Goal: Contribute content: Contribute content

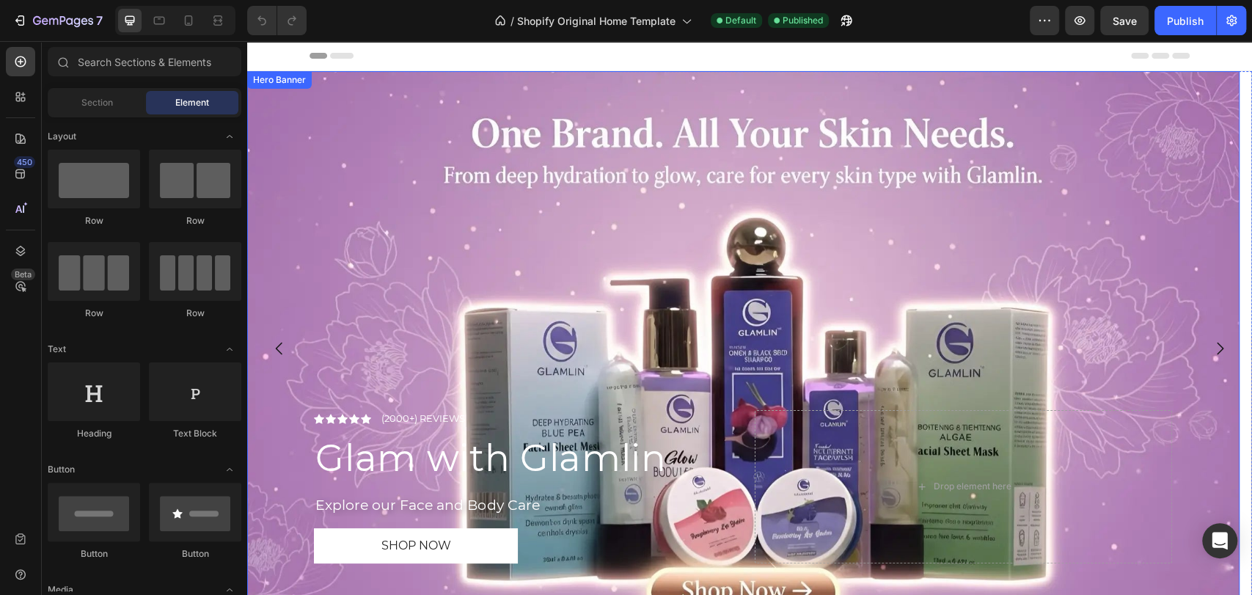
click at [267, 78] on div "Hero Banner" at bounding box center [279, 79] width 59 height 13
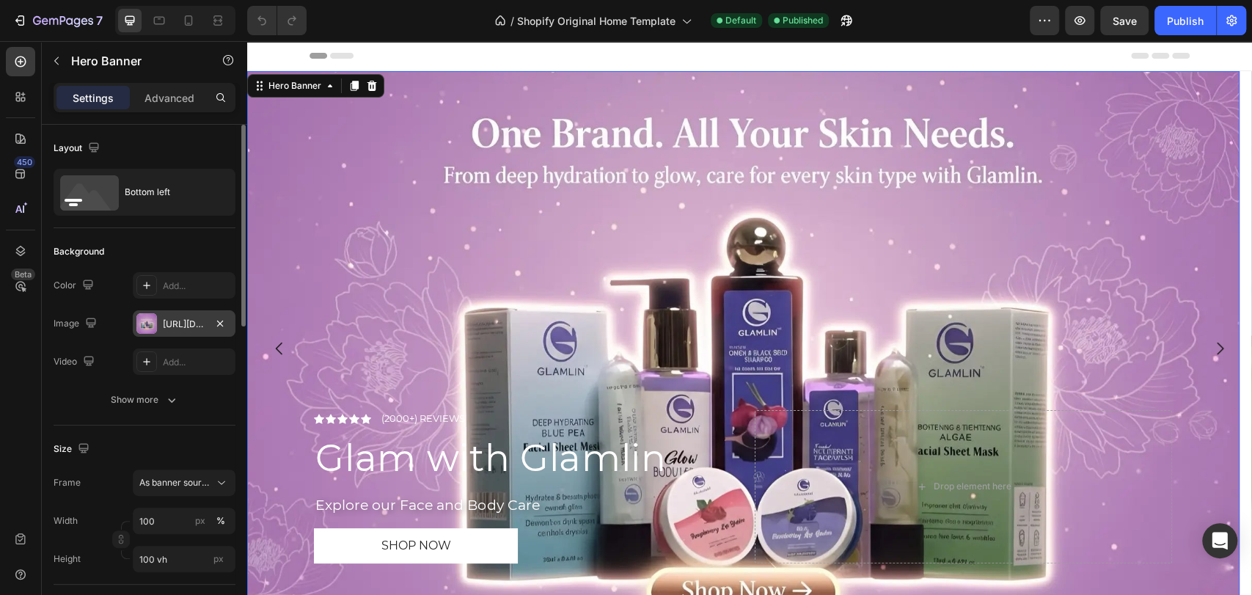
click at [180, 323] on div "[URL][DOMAIN_NAME]" at bounding box center [184, 323] width 43 height 13
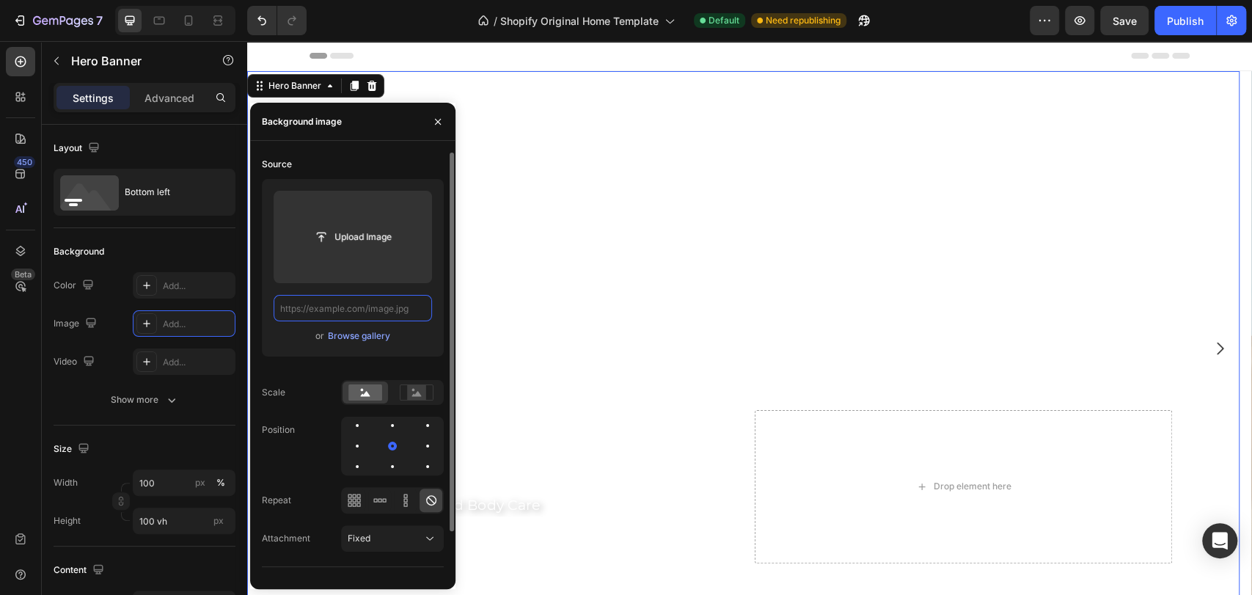
paste input "[URL][DOMAIN_NAME]"
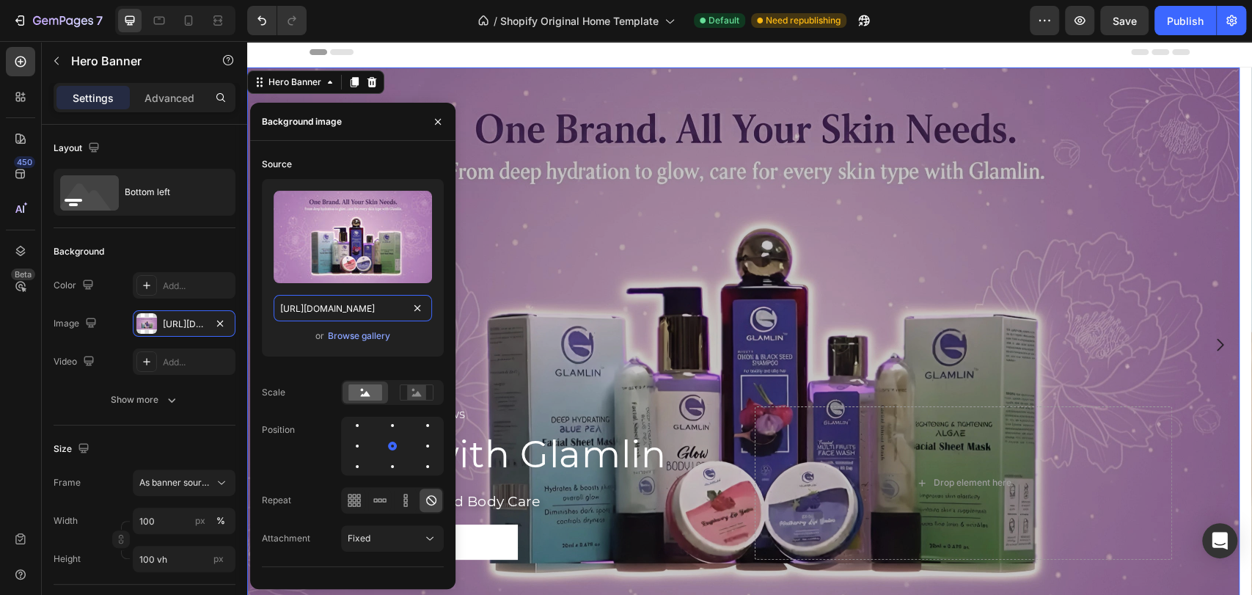
scroll to position [3, 0]
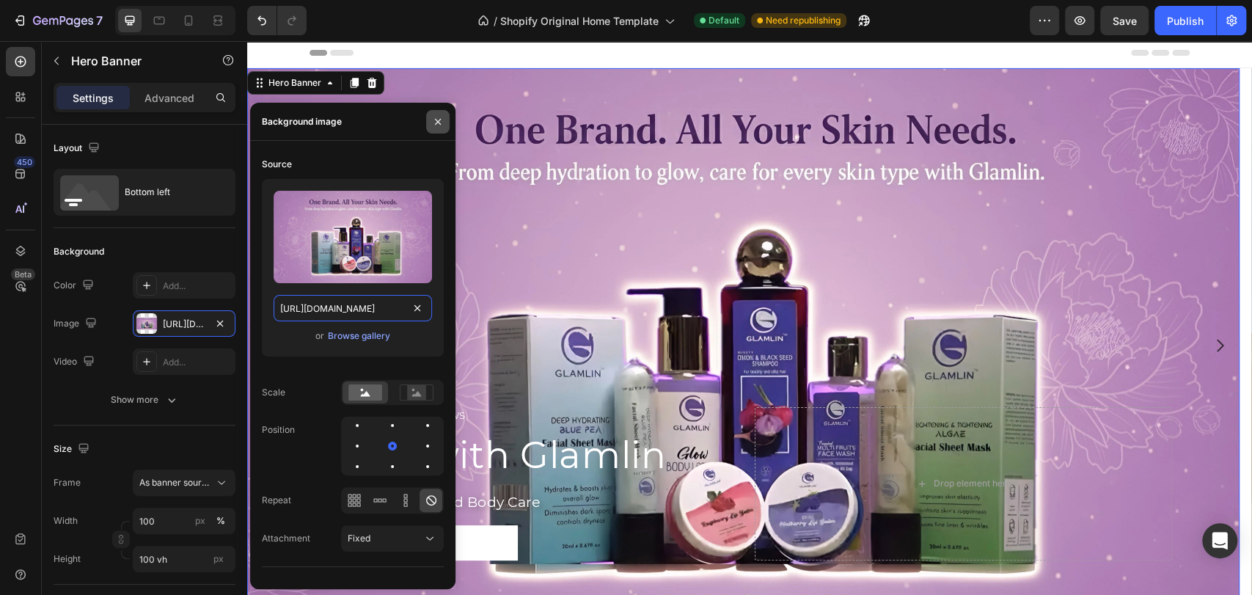
type input "[URL][DOMAIN_NAME]"
click at [438, 121] on icon "button" at bounding box center [438, 122] width 12 height 12
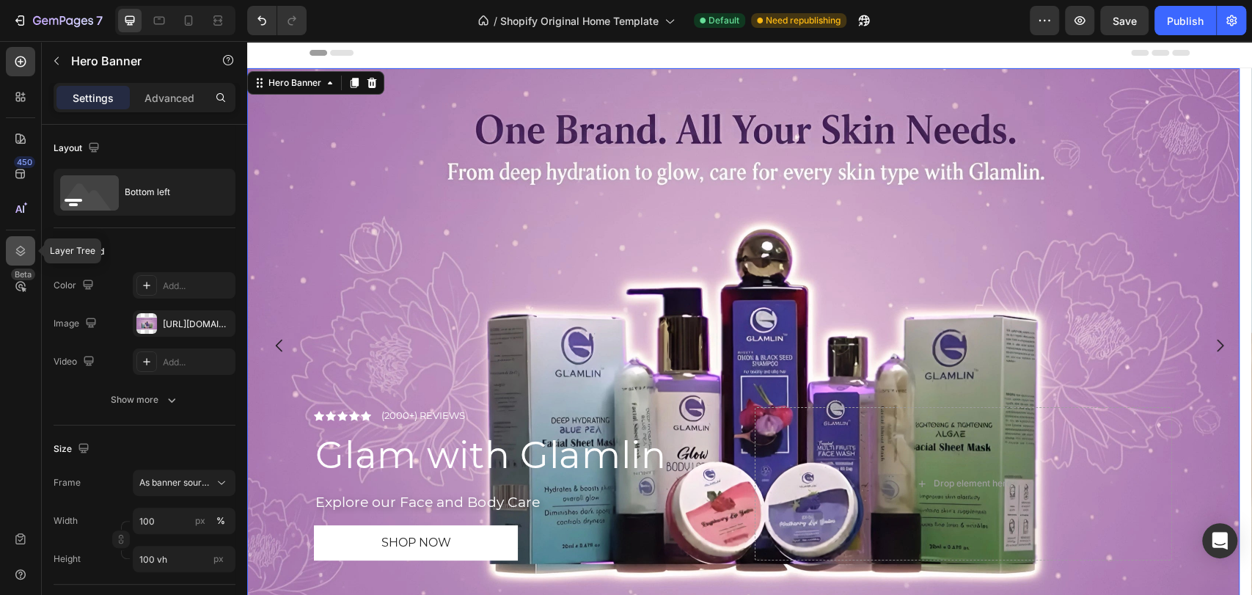
click at [15, 251] on icon at bounding box center [20, 250] width 15 height 15
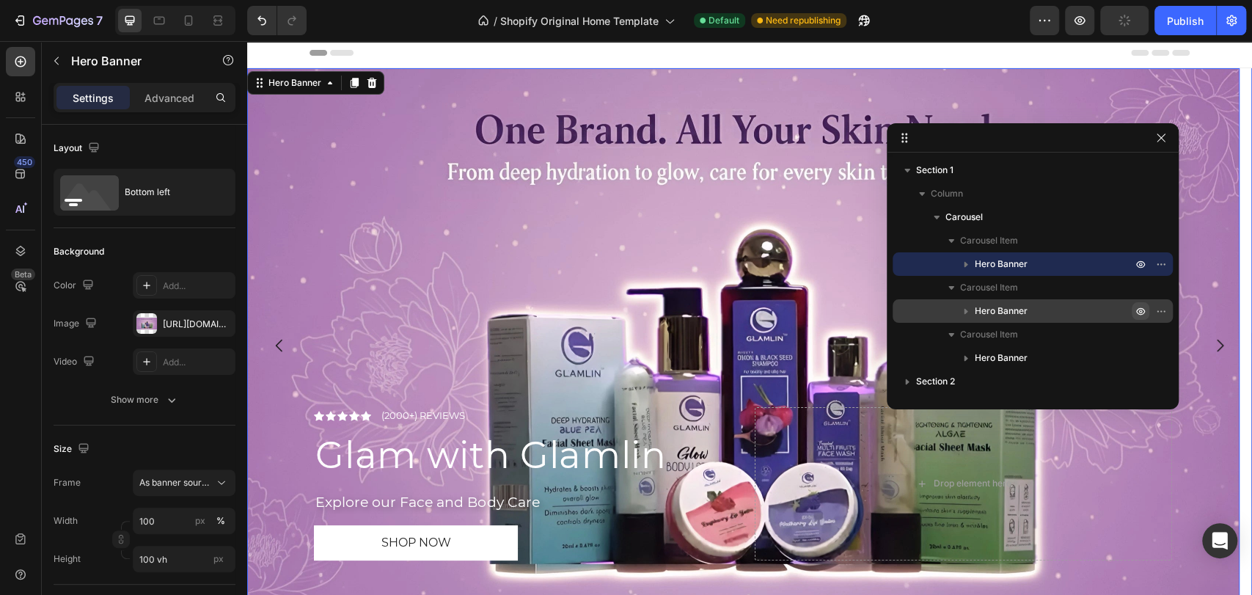
click at [1136, 312] on icon "button" at bounding box center [1140, 311] width 9 height 7
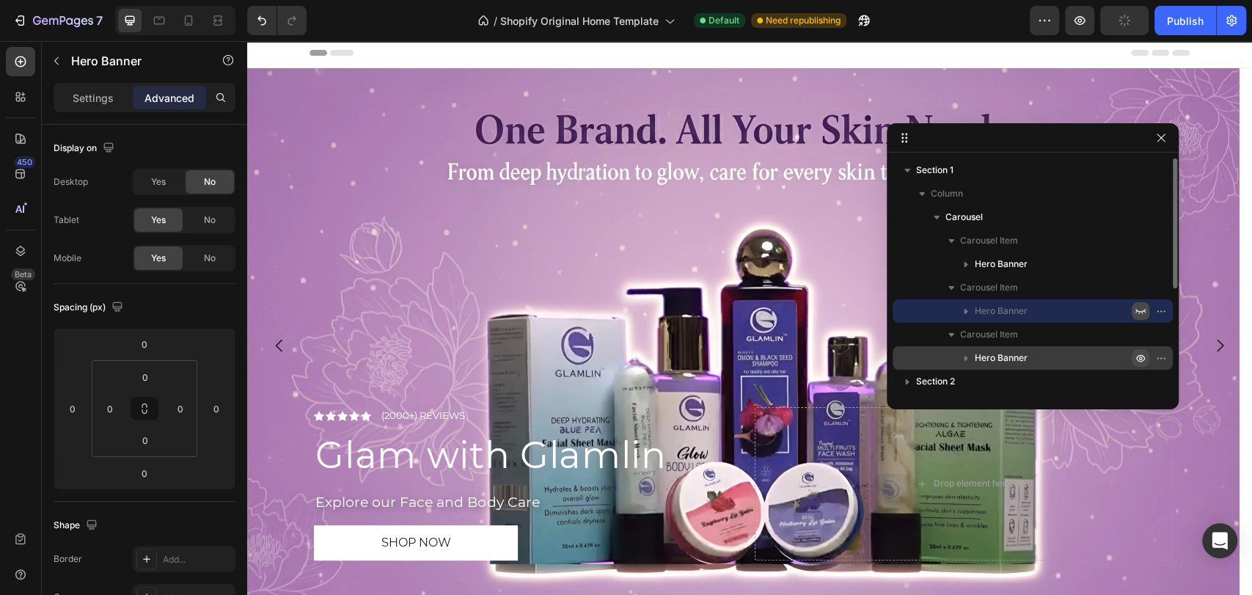
click at [1138, 353] on icon "button" at bounding box center [1140, 358] width 12 height 12
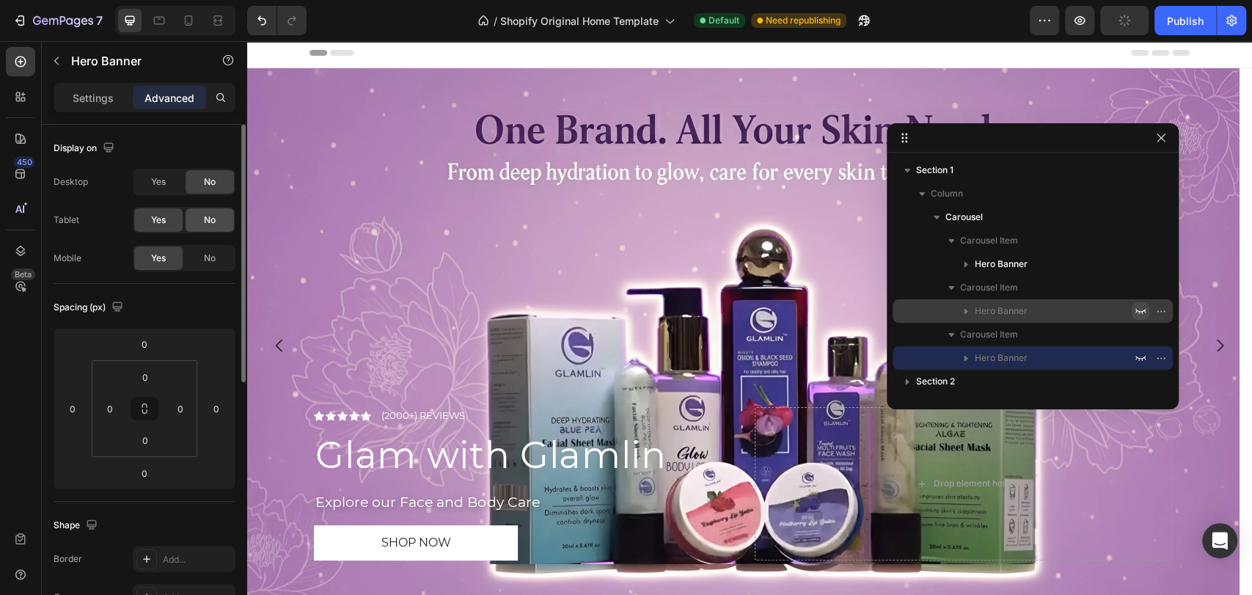
click at [194, 224] on div "No" at bounding box center [209, 219] width 48 height 23
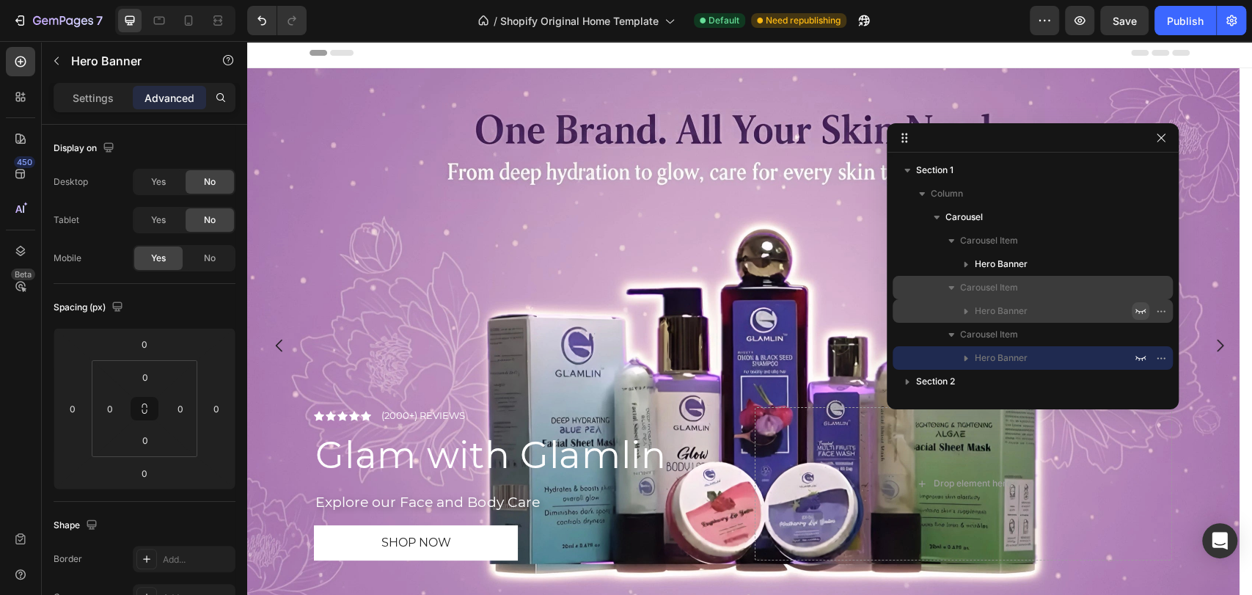
click at [1133, 290] on p "Carousel Item" at bounding box center [1047, 287] width 174 height 15
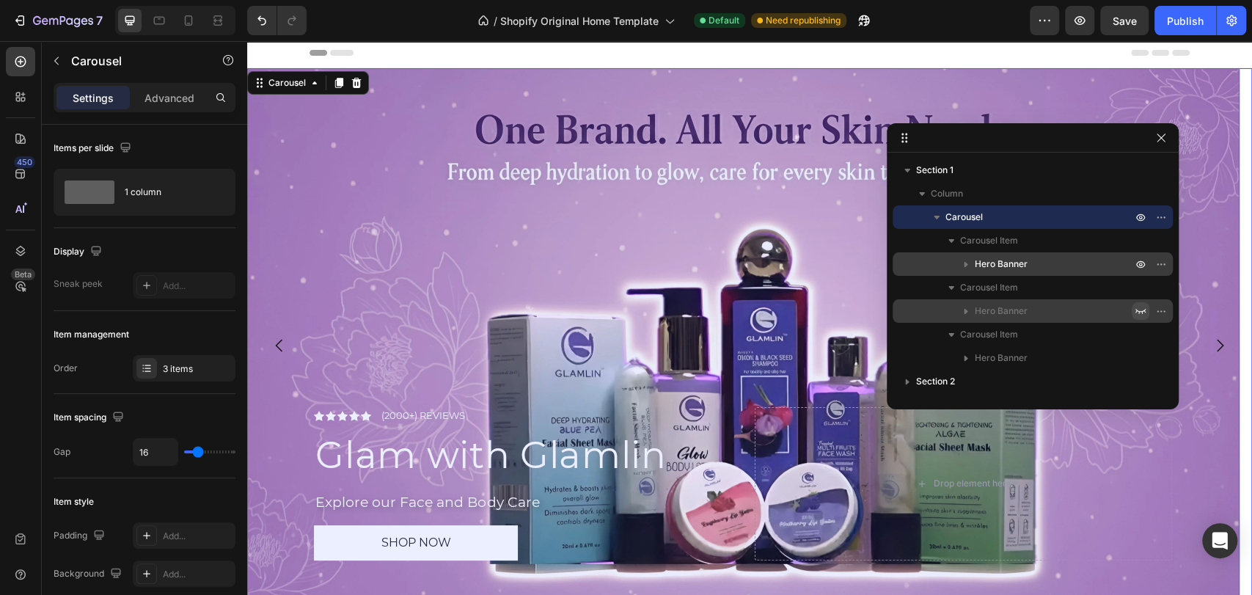
click at [1111, 265] on p "Hero Banner" at bounding box center [1054, 264] width 160 height 15
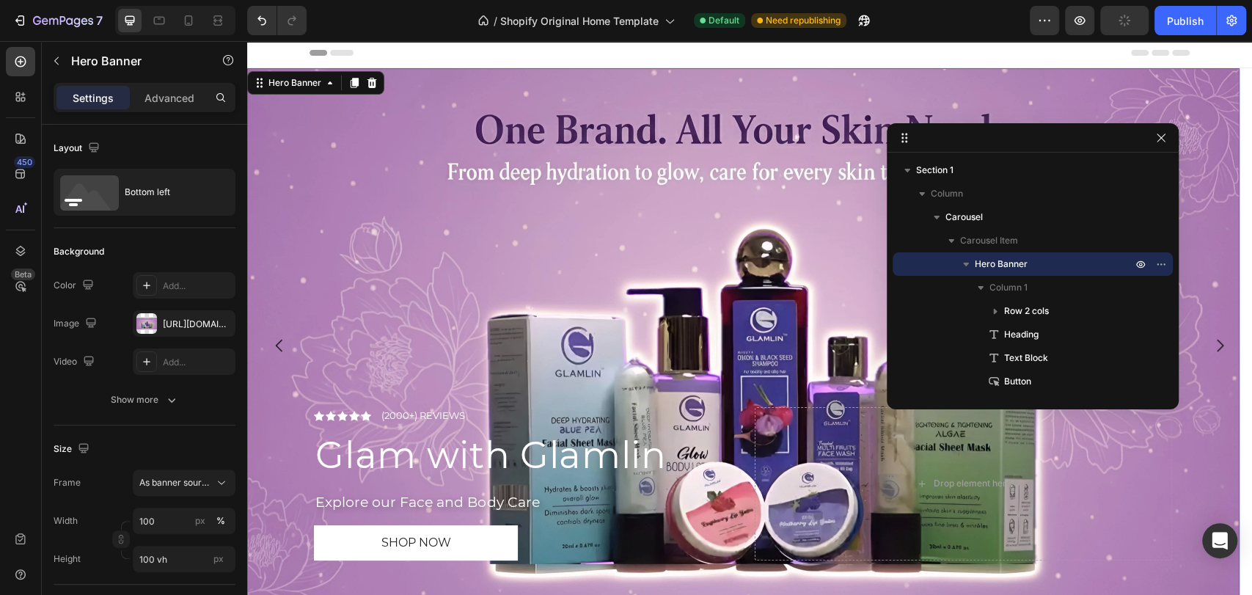
click at [962, 264] on icon "button" at bounding box center [965, 264] width 15 height 15
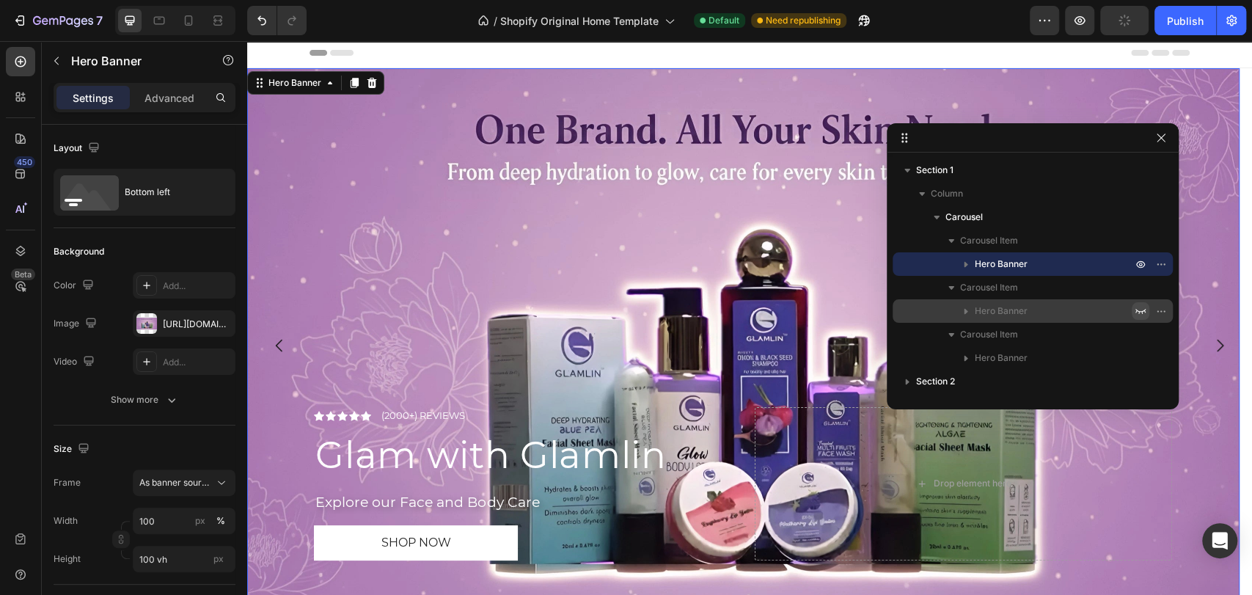
click at [1108, 309] on p "Hero Banner" at bounding box center [1054, 311] width 160 height 15
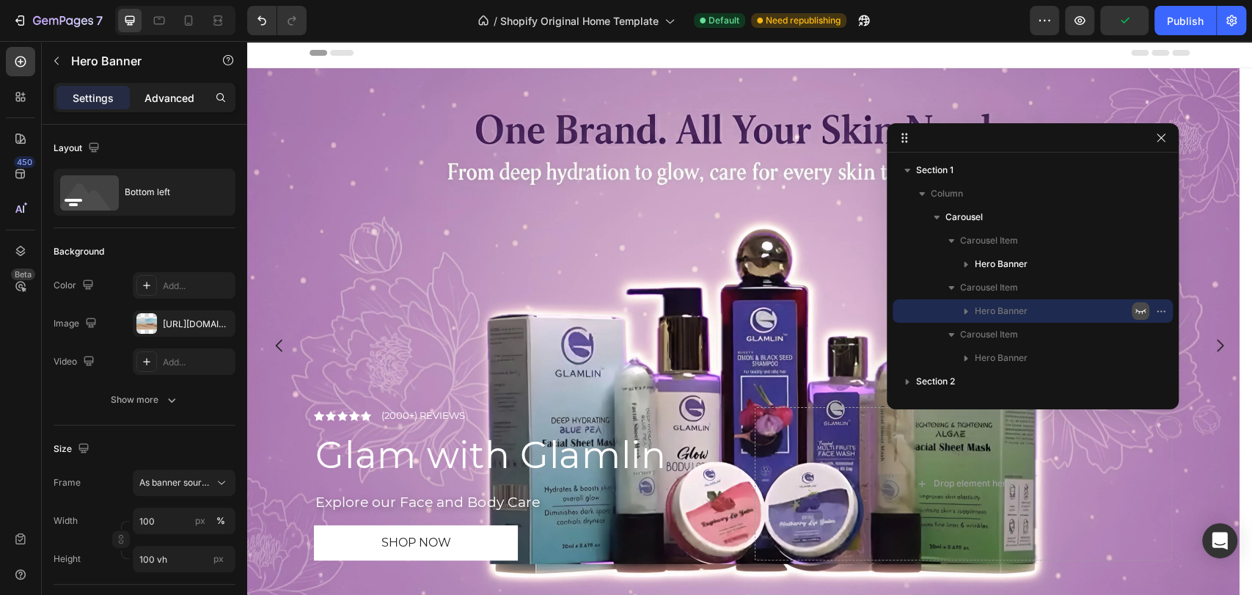
click at [166, 98] on p "Advanced" at bounding box center [169, 97] width 50 height 15
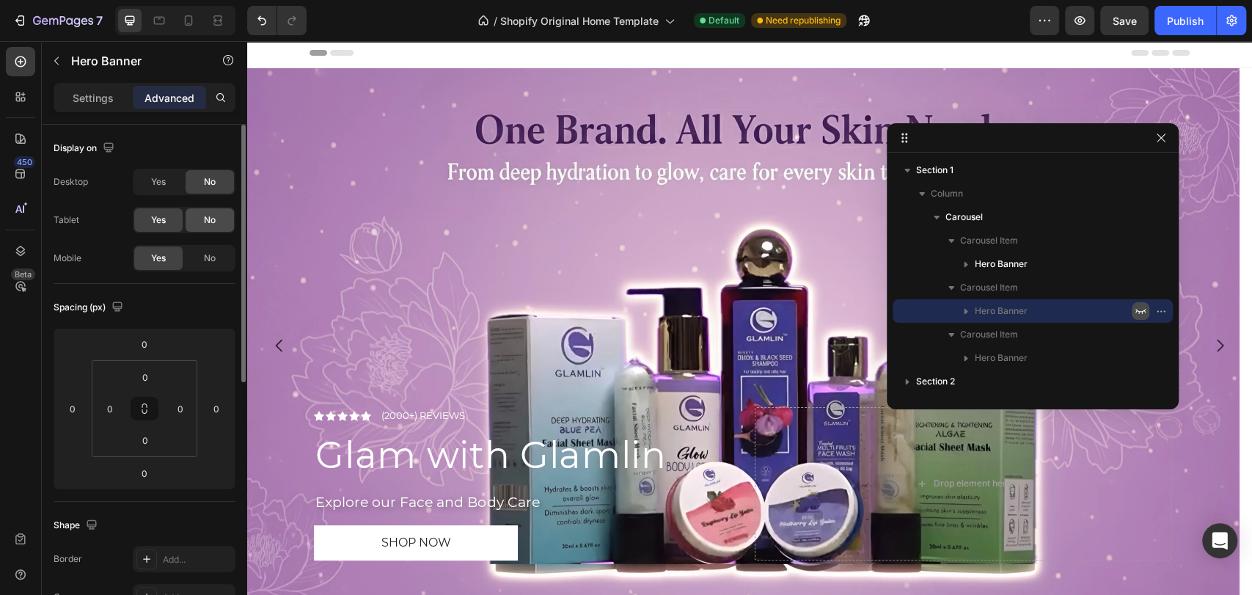
click at [194, 220] on div "No" at bounding box center [209, 219] width 48 height 23
click at [188, 17] on icon at bounding box center [188, 20] width 15 height 15
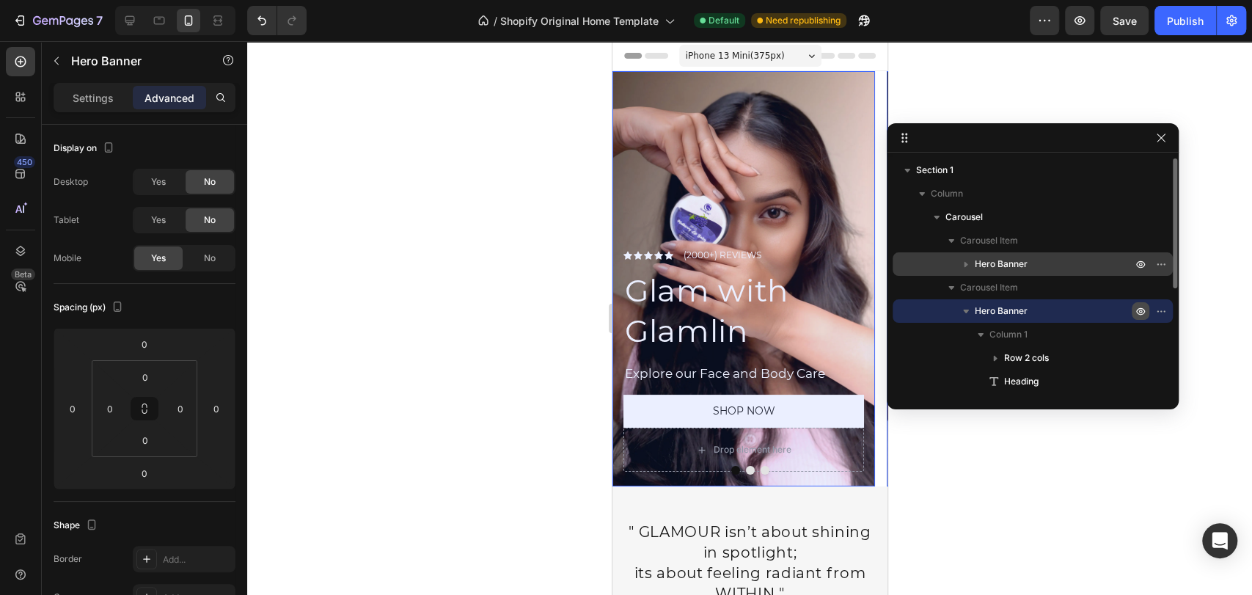
click at [994, 264] on span "Hero Banner" at bounding box center [1000, 264] width 53 height 15
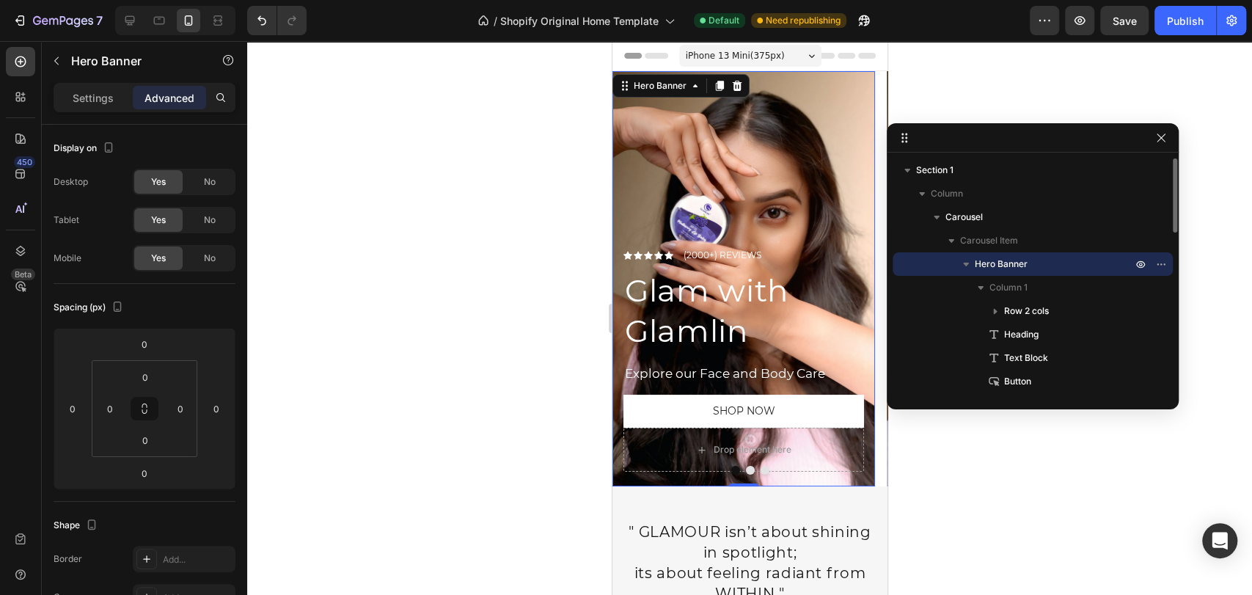
click at [966, 267] on icon "button" at bounding box center [965, 264] width 15 height 15
click at [1017, 309] on span "Hero Banner" at bounding box center [1000, 311] width 53 height 15
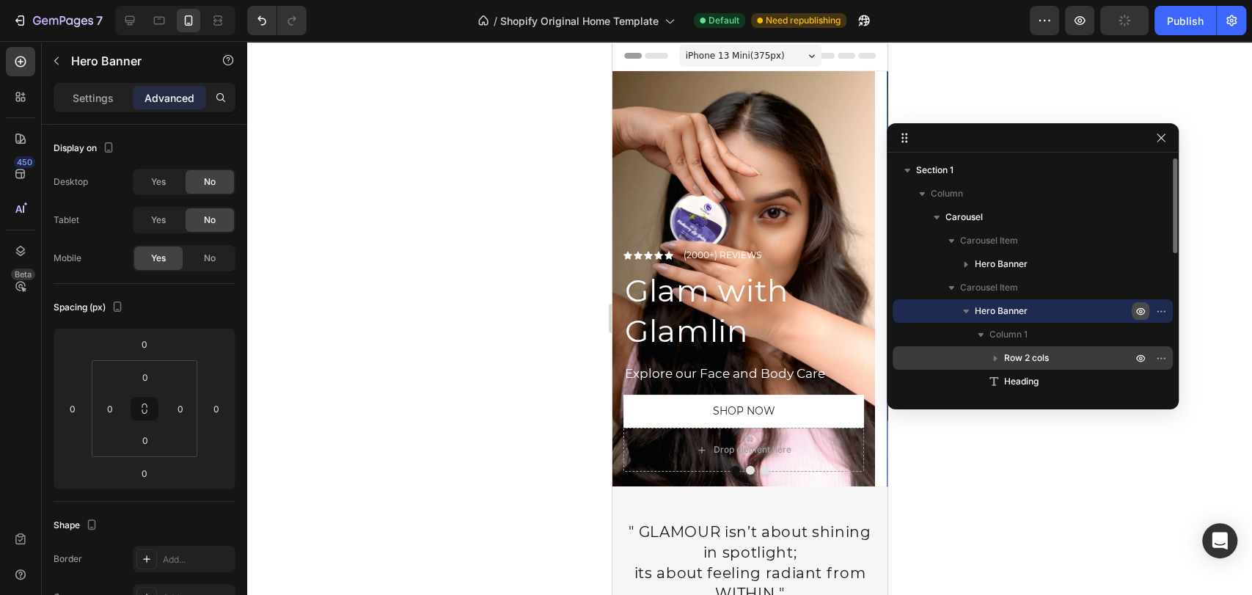
click at [1010, 353] on span "Row 2 cols" at bounding box center [1026, 357] width 45 height 15
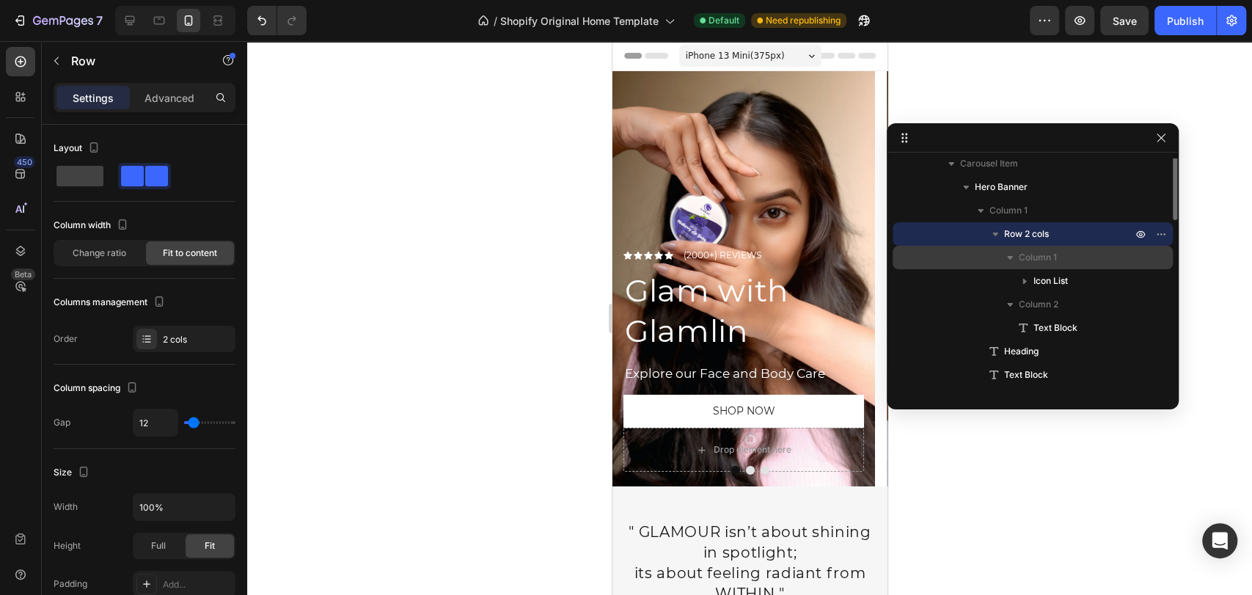
scroll to position [34, 0]
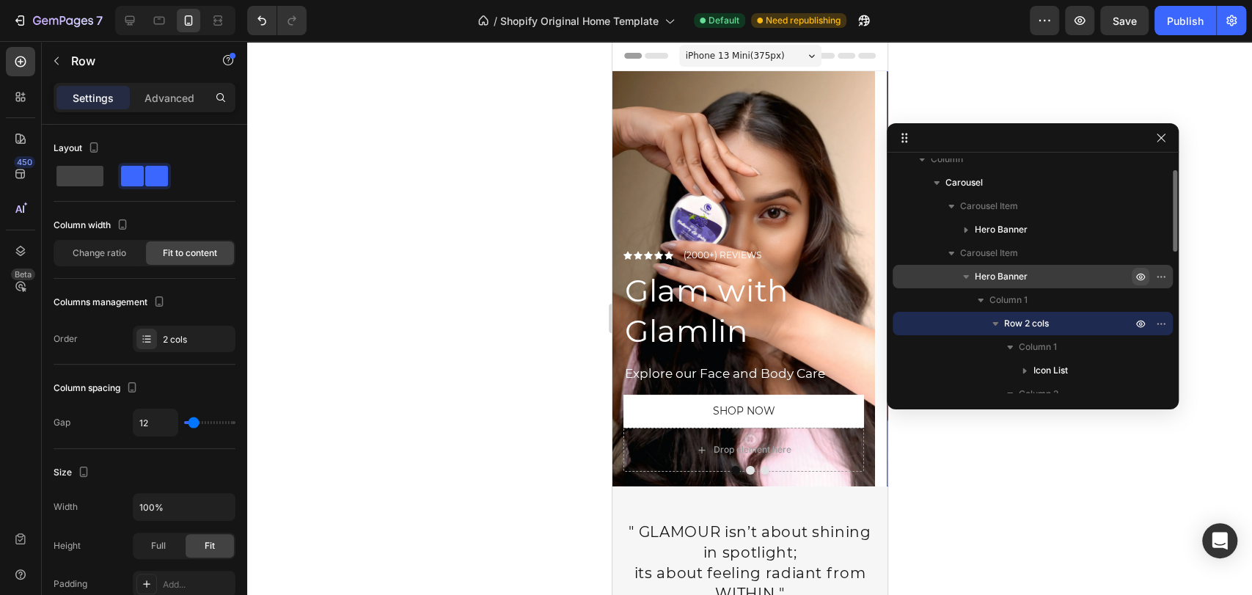
click at [960, 275] on icon "button" at bounding box center [965, 276] width 15 height 15
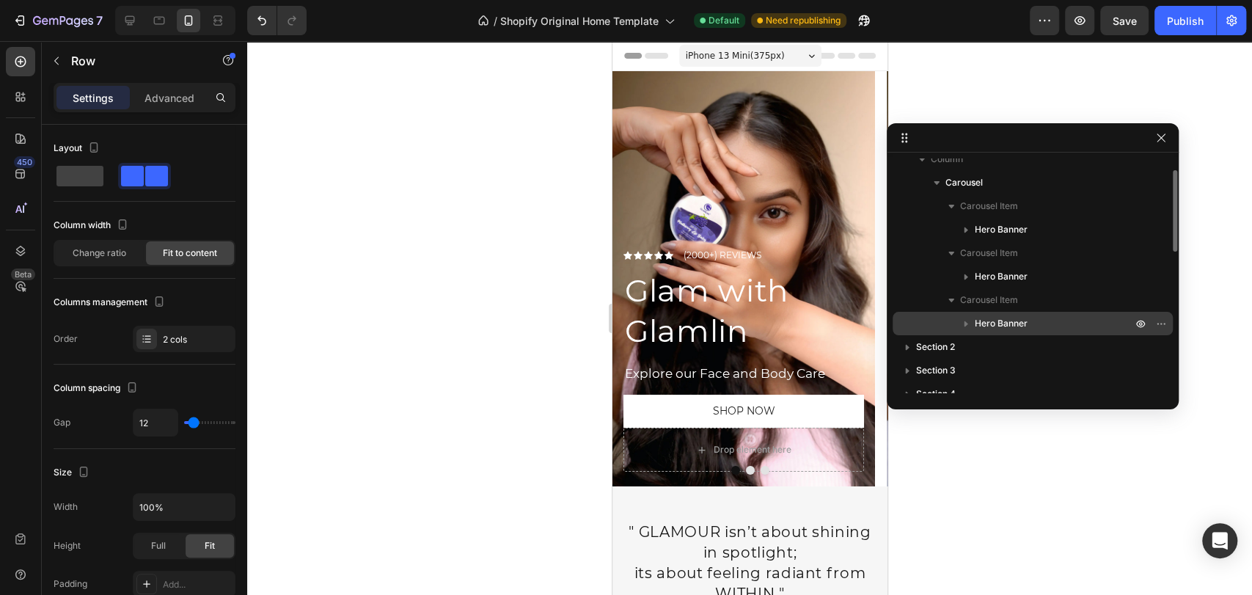
click at [1014, 328] on span "Hero Banner" at bounding box center [1000, 323] width 53 height 15
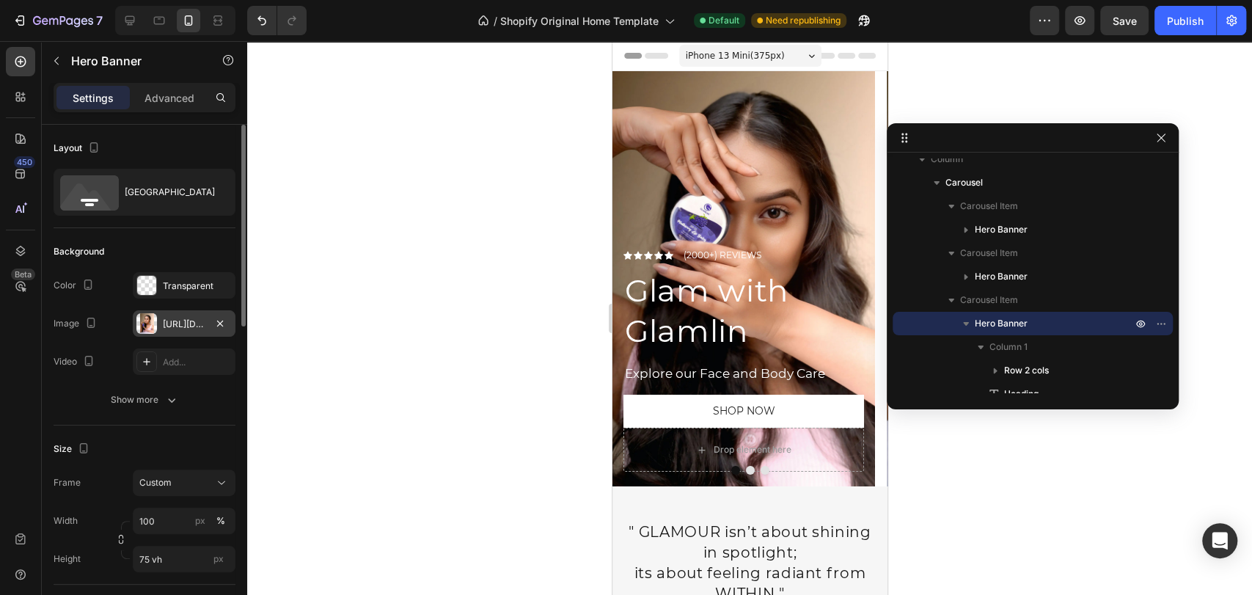
click at [177, 312] on div "[URL][DOMAIN_NAME]" at bounding box center [184, 323] width 103 height 26
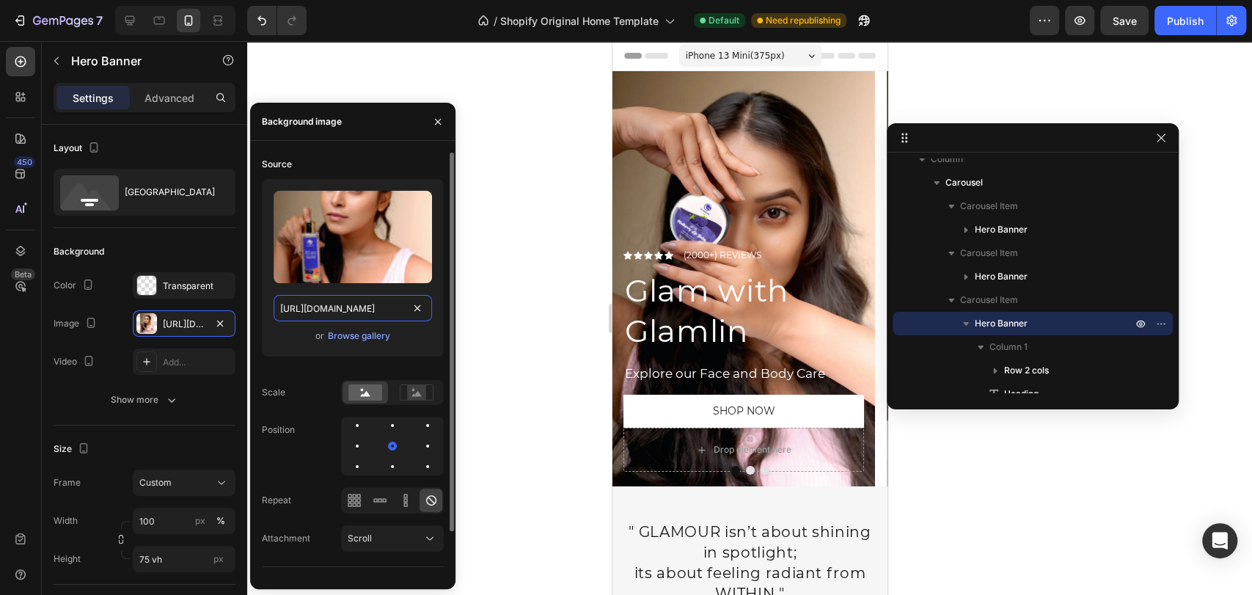
click at [305, 303] on input "[URL][DOMAIN_NAME]" at bounding box center [352, 308] width 158 height 26
paste input "one-brand-for-all-your-skin-need.webp?v=1759075321"
type input "[URL][DOMAIN_NAME]"
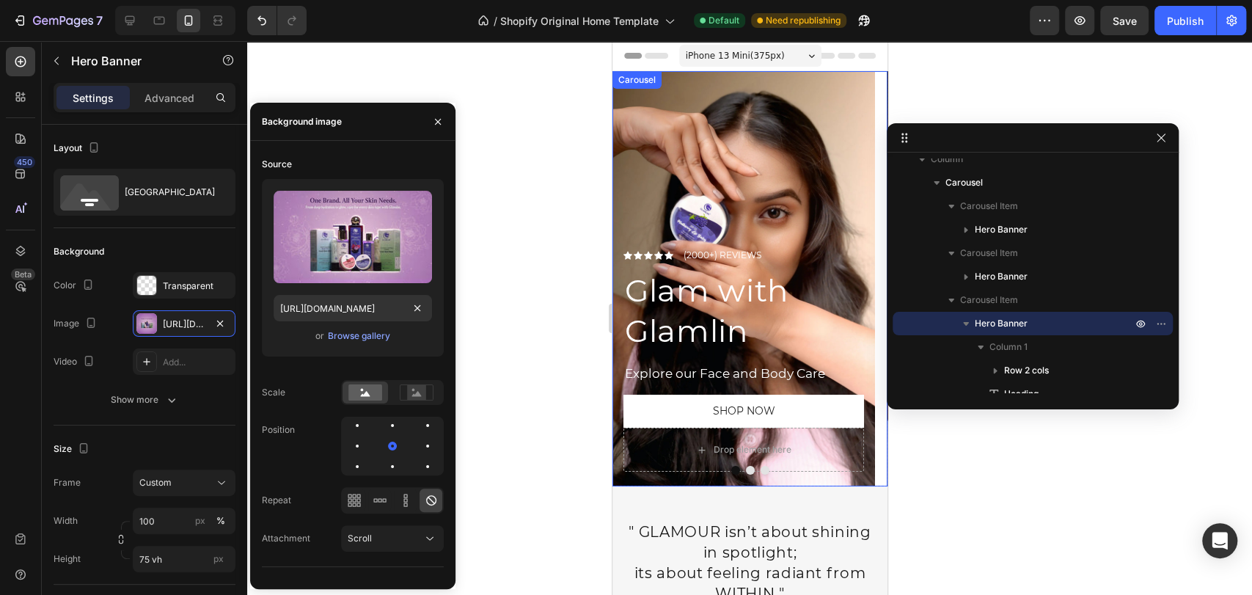
click at [760, 468] on button "Dot" at bounding box center [764, 470] width 9 height 9
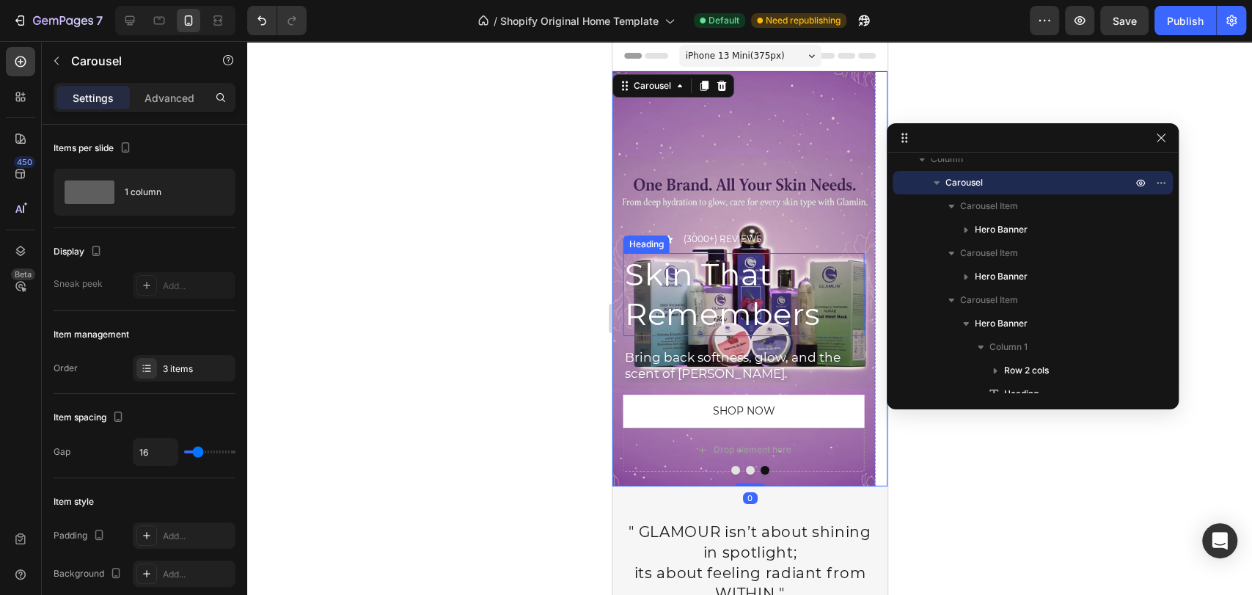
click at [722, 290] on h2 "Skin That Remembers" at bounding box center [742, 294] width 240 height 83
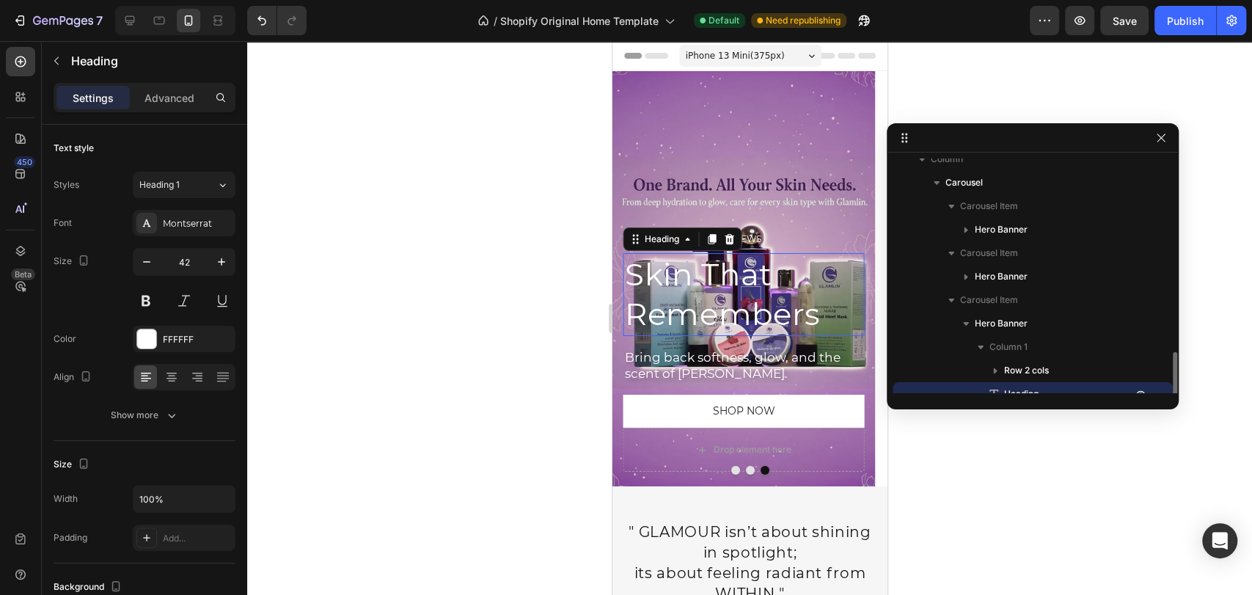
scroll to position [163, 0]
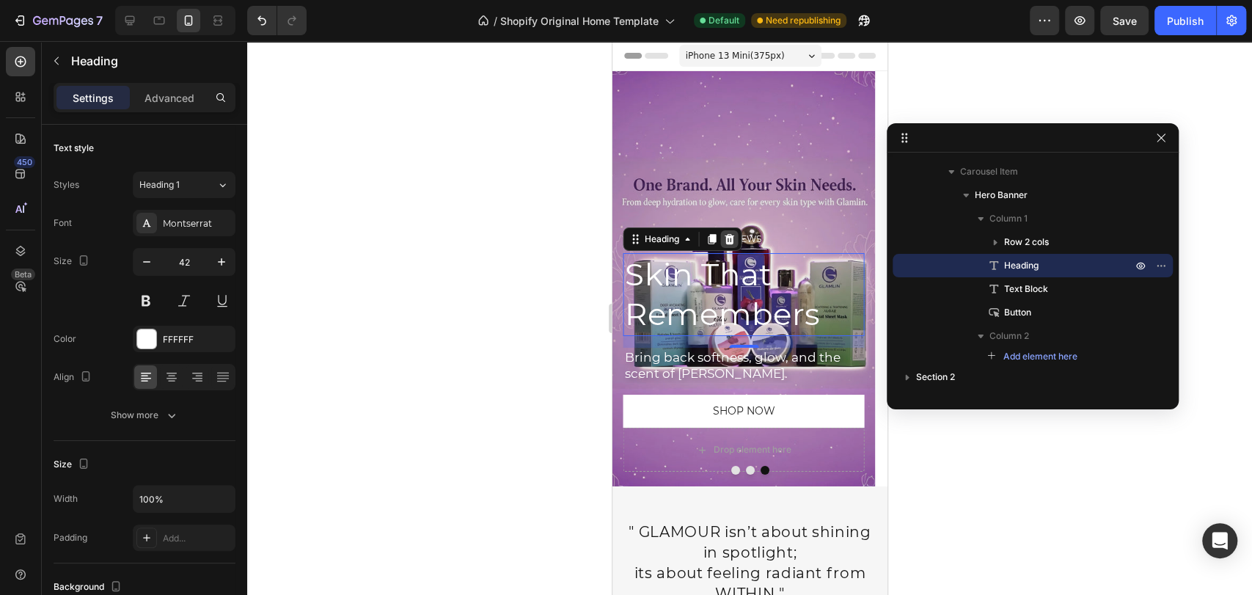
click at [729, 235] on icon at bounding box center [729, 239] width 12 height 12
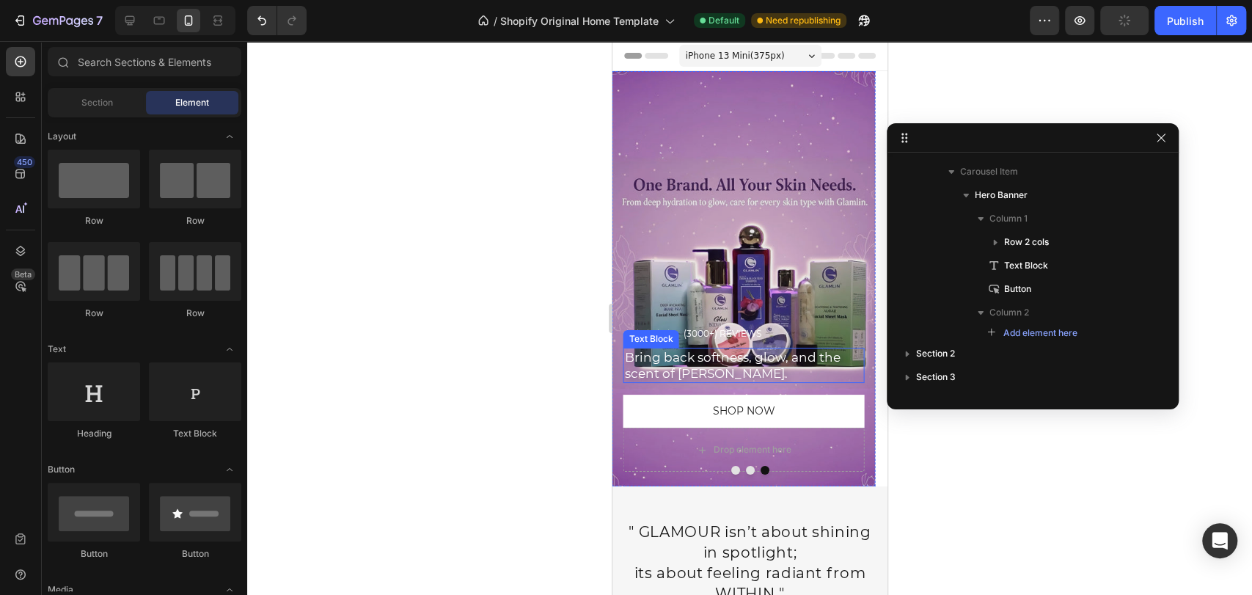
click at [711, 372] on p "Bring back softness, glow, and the scent of [PERSON_NAME]." at bounding box center [743, 365] width 238 height 32
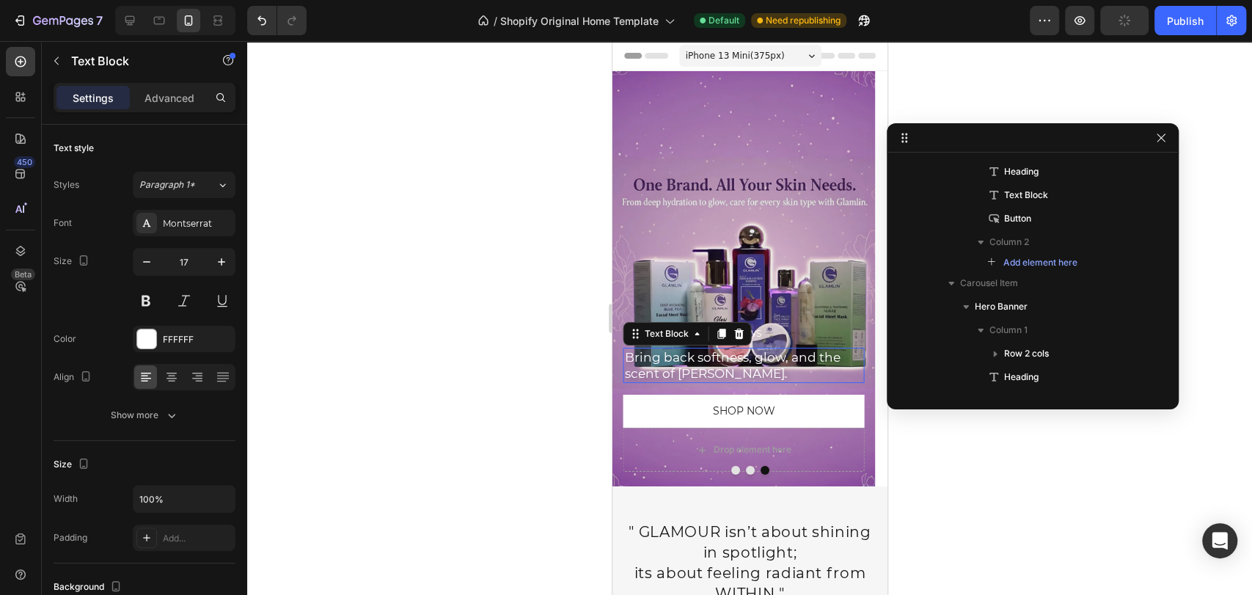
scroll to position [573, 0]
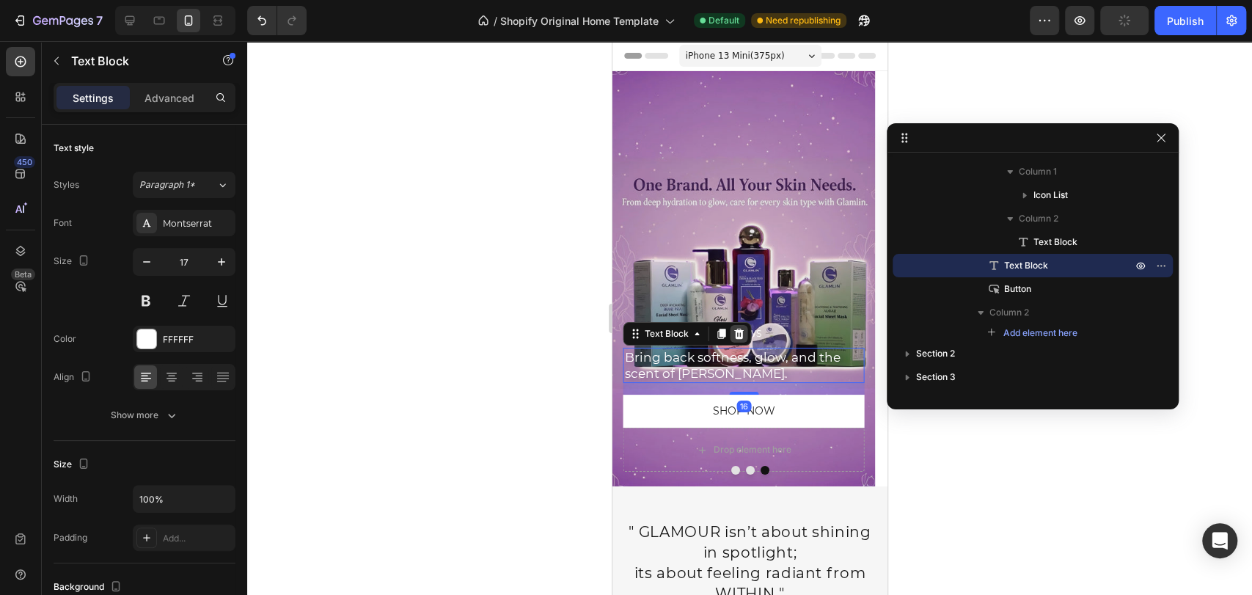
click at [740, 334] on icon at bounding box center [738, 333] width 10 height 10
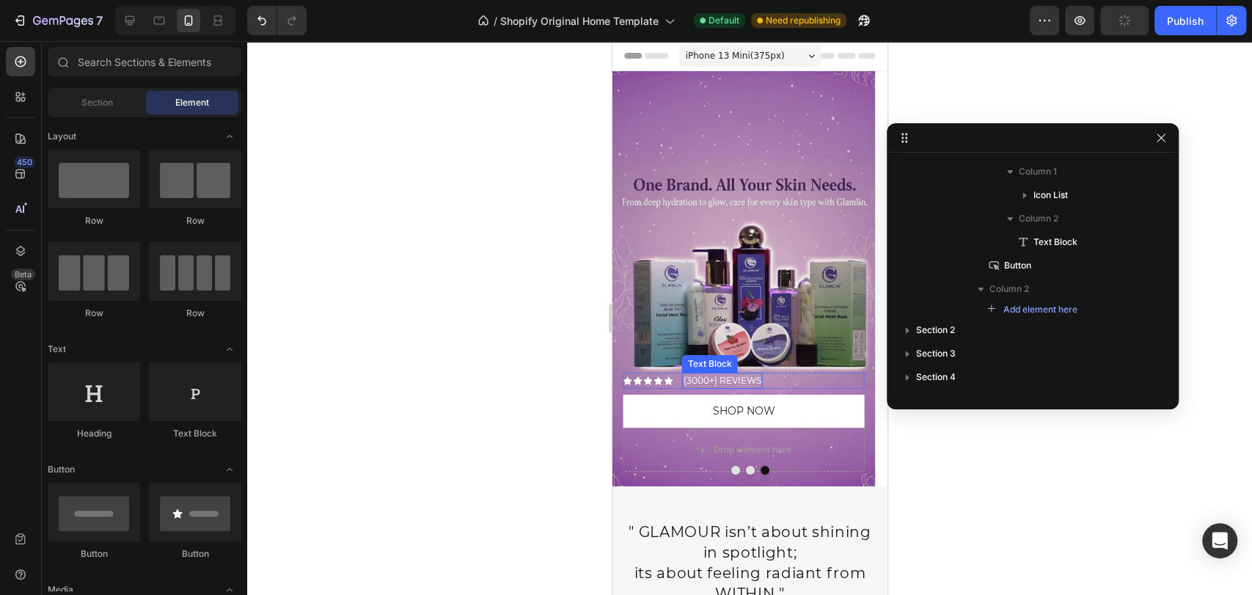
click at [738, 377] on p "(3000+) REVIEWS" at bounding box center [722, 380] width 78 height 13
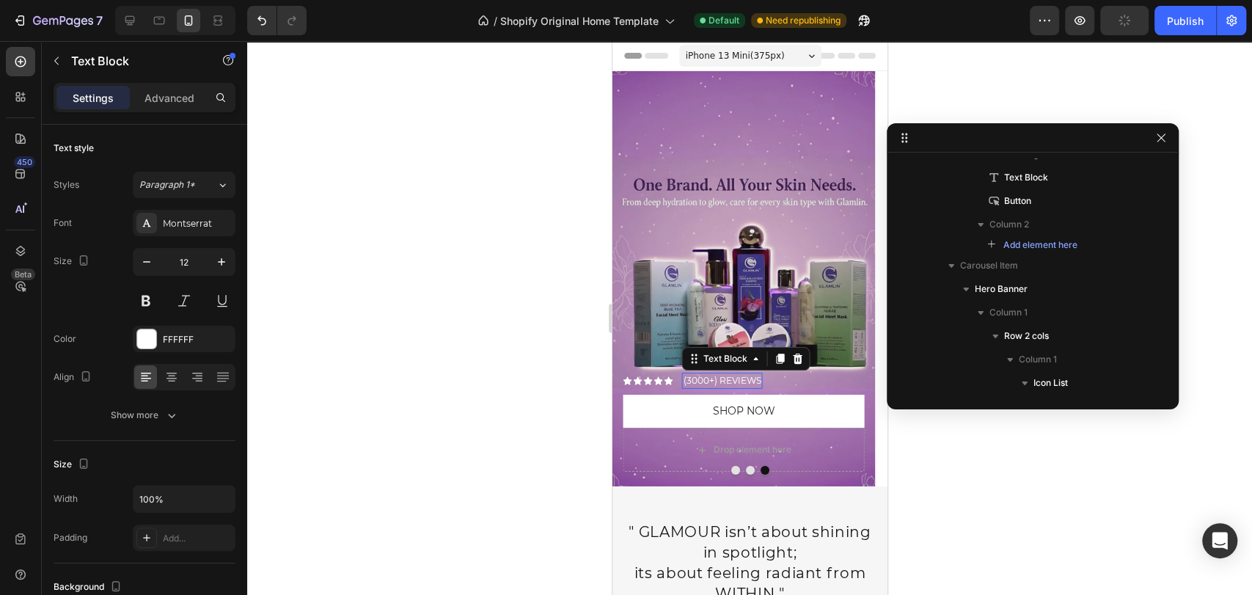
scroll to position [972, 0]
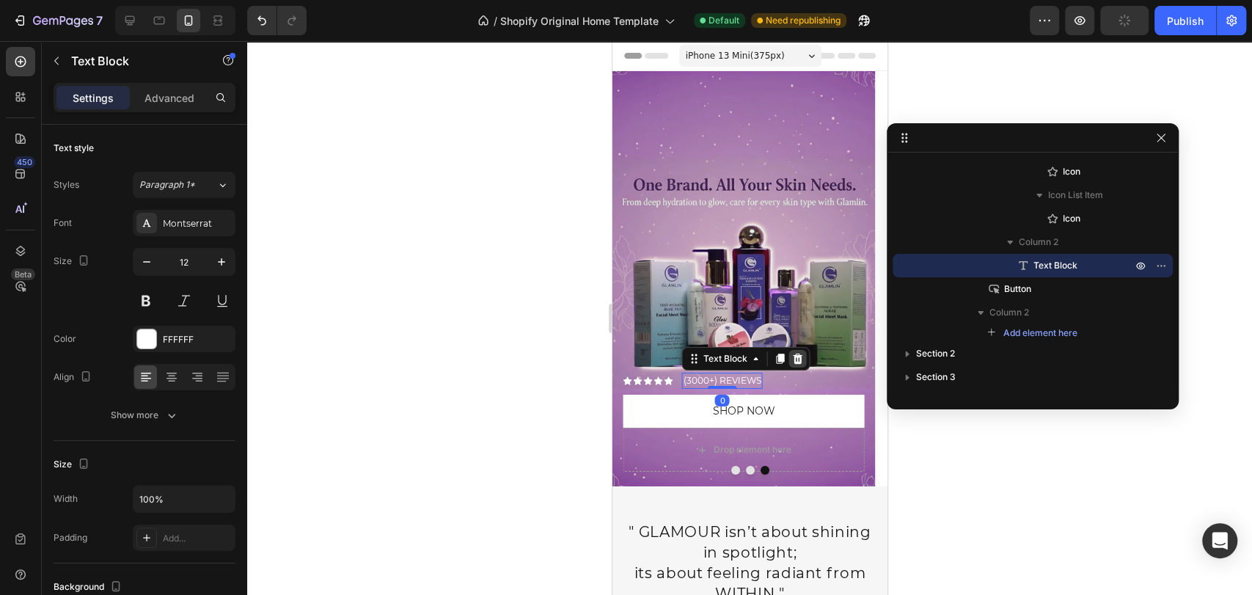
click at [795, 359] on icon at bounding box center [797, 359] width 12 height 12
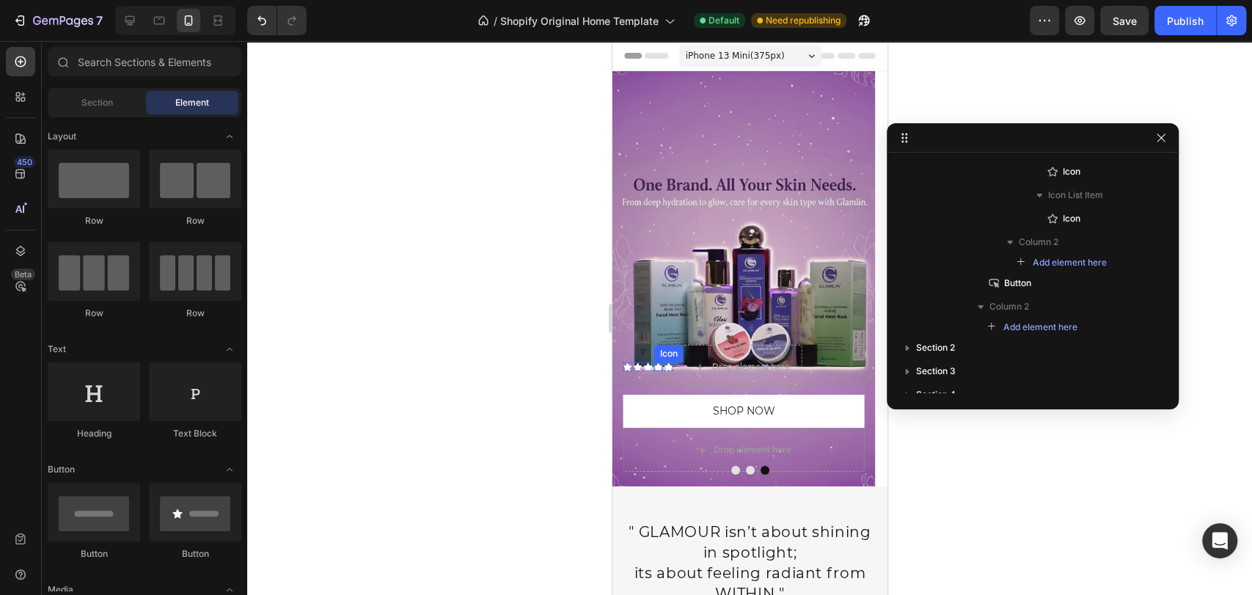
click at [657, 368] on icon at bounding box center [657, 367] width 9 height 8
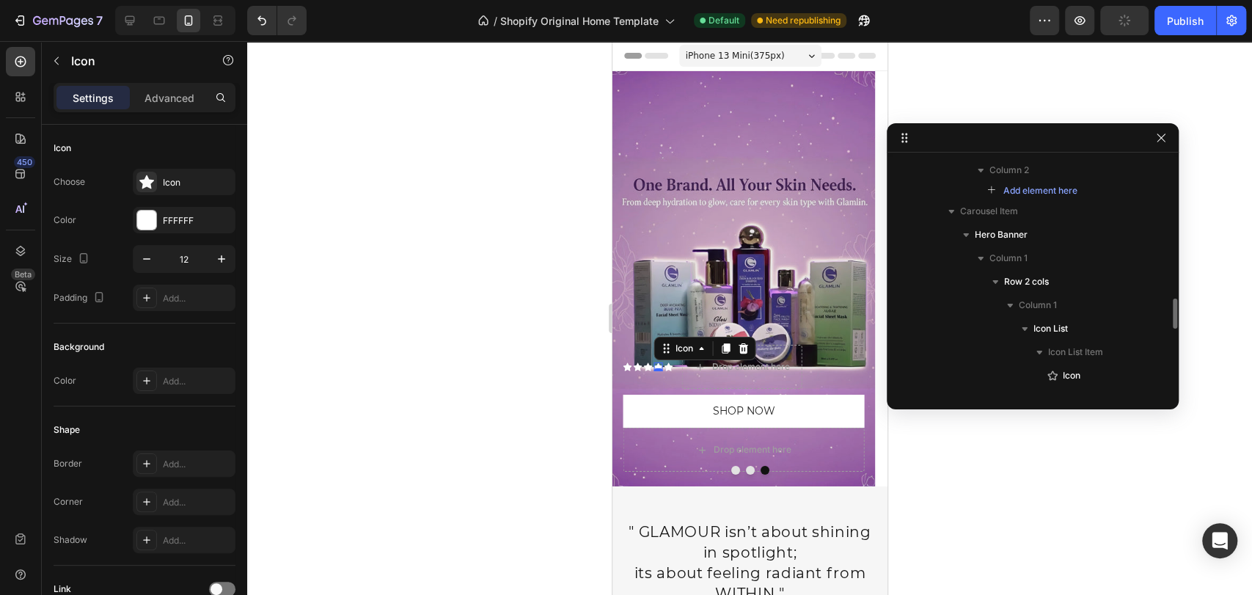
scroll to position [1097, 0]
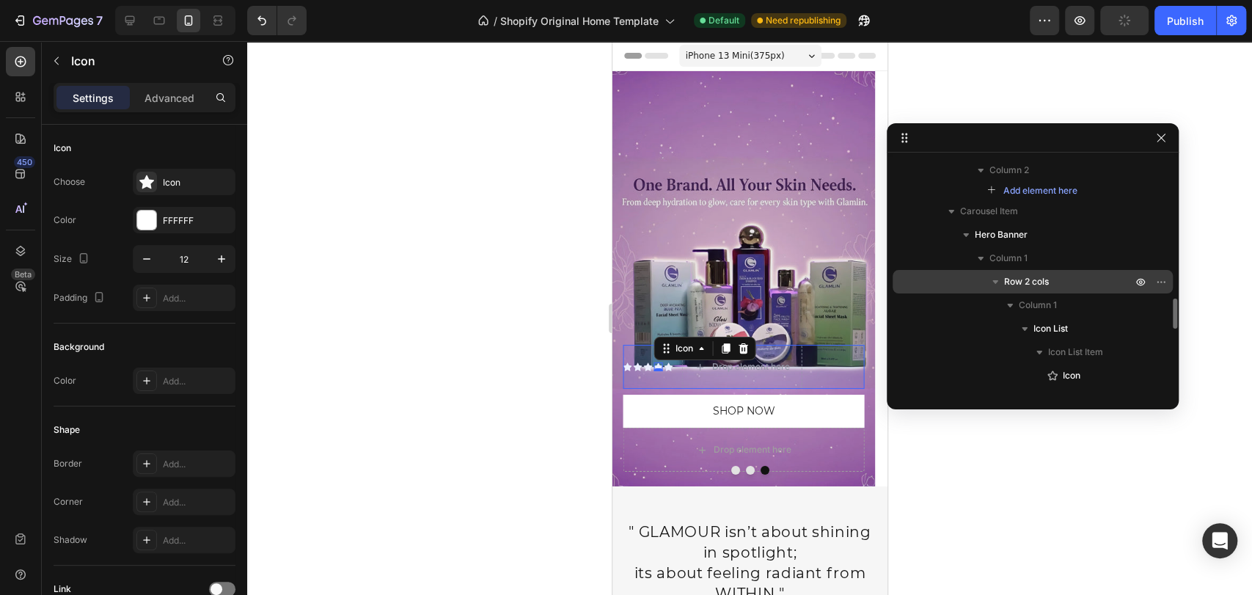
click at [1047, 280] on span "Row 2 cols" at bounding box center [1026, 281] width 45 height 15
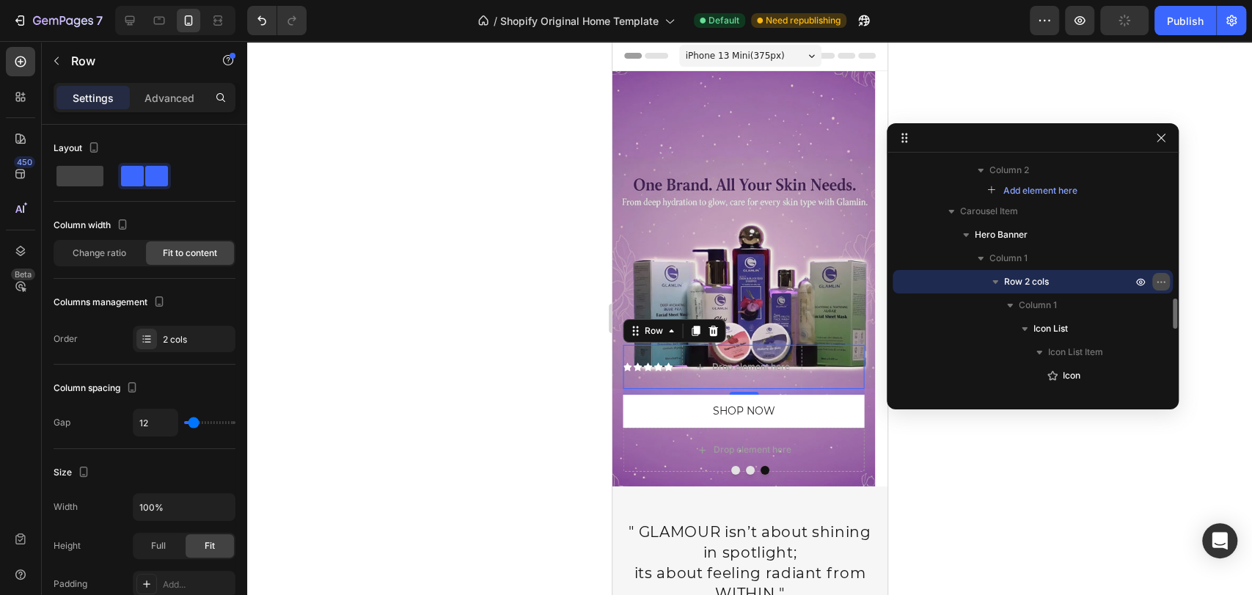
click at [1155, 280] on icon "button" at bounding box center [1161, 282] width 12 height 12
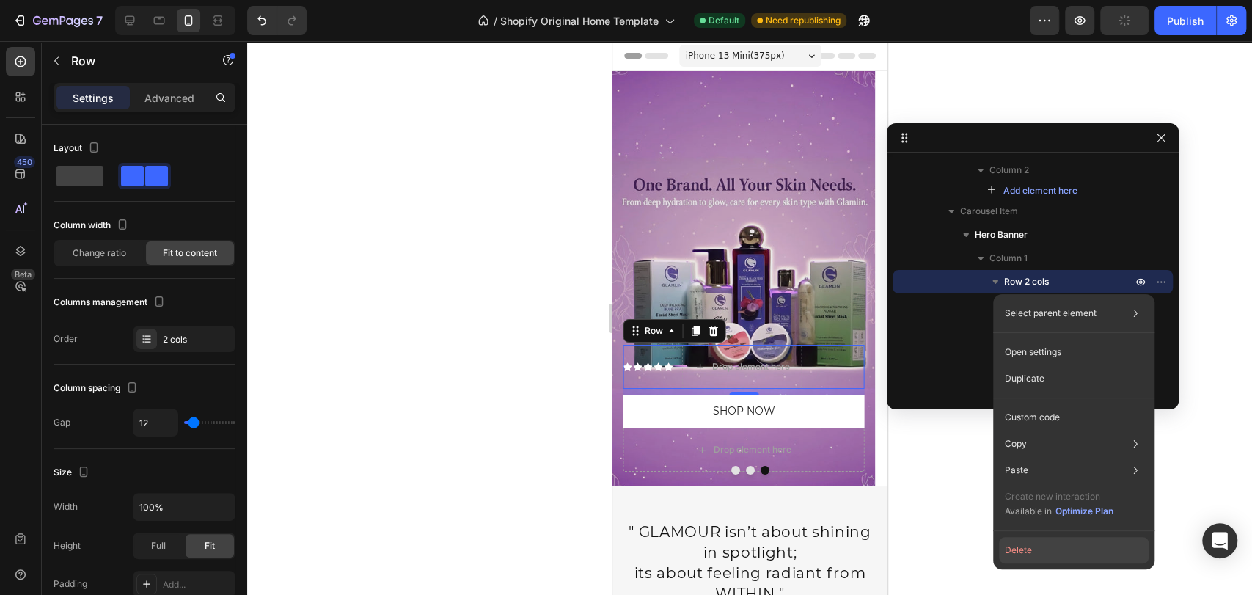
click at [1059, 546] on button "Delete" at bounding box center [1074, 550] width 150 height 26
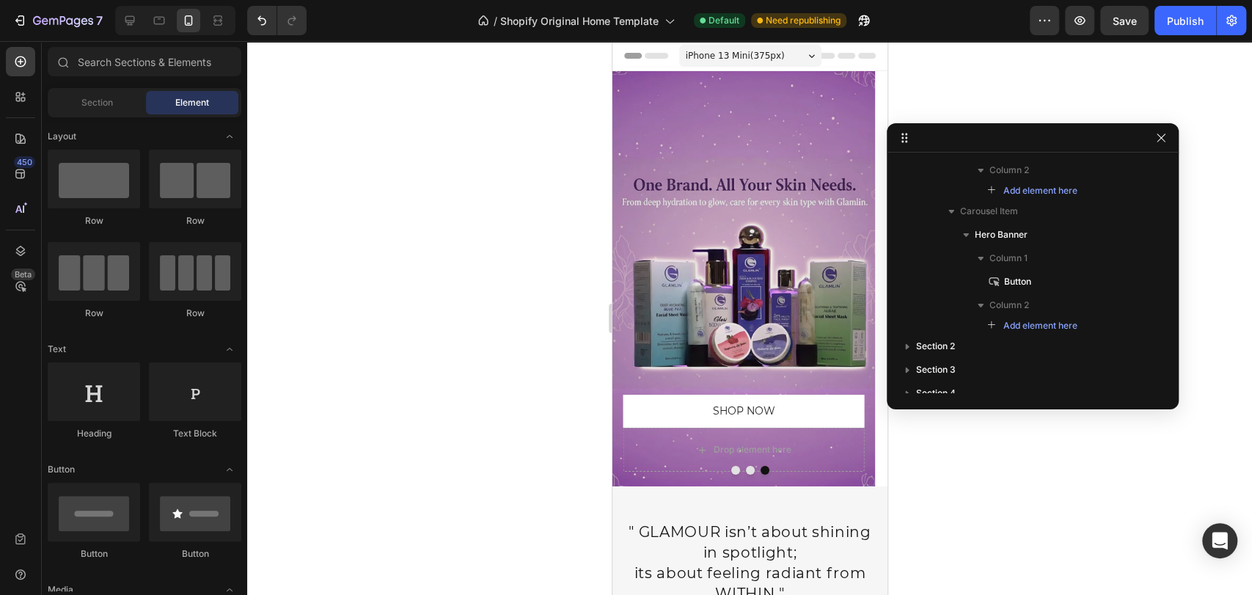
click at [491, 302] on div at bounding box center [749, 318] width 1004 height 554
click at [1179, 17] on div "Publish" at bounding box center [1184, 20] width 37 height 15
click at [730, 472] on button "Dot" at bounding box center [734, 470] width 9 height 9
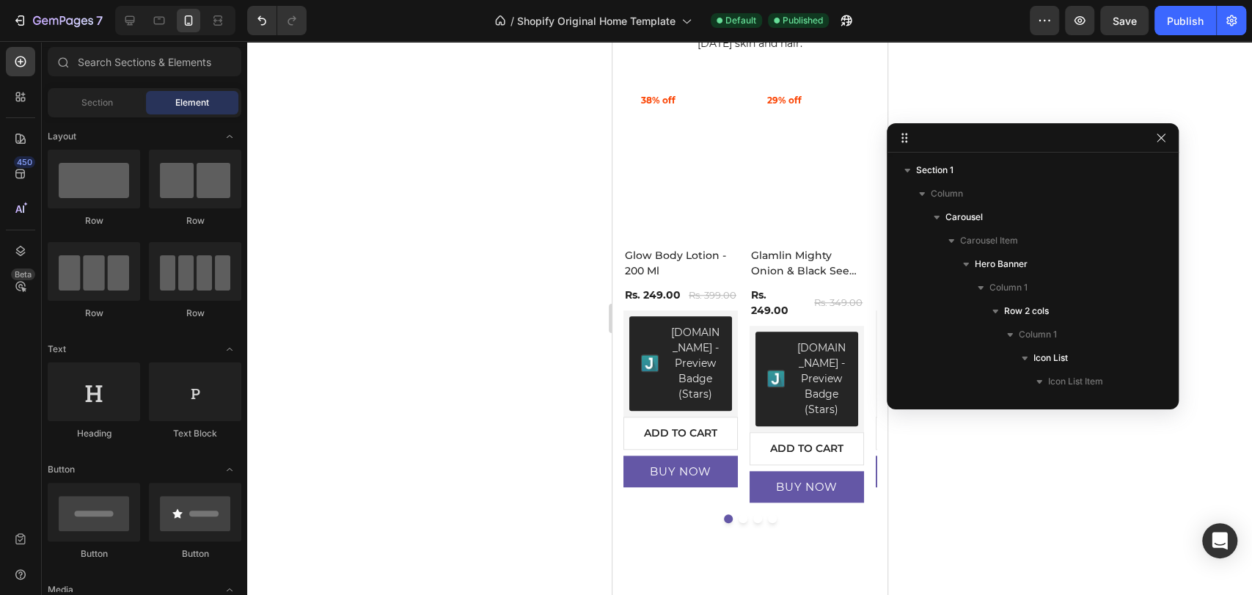
scroll to position [0, 0]
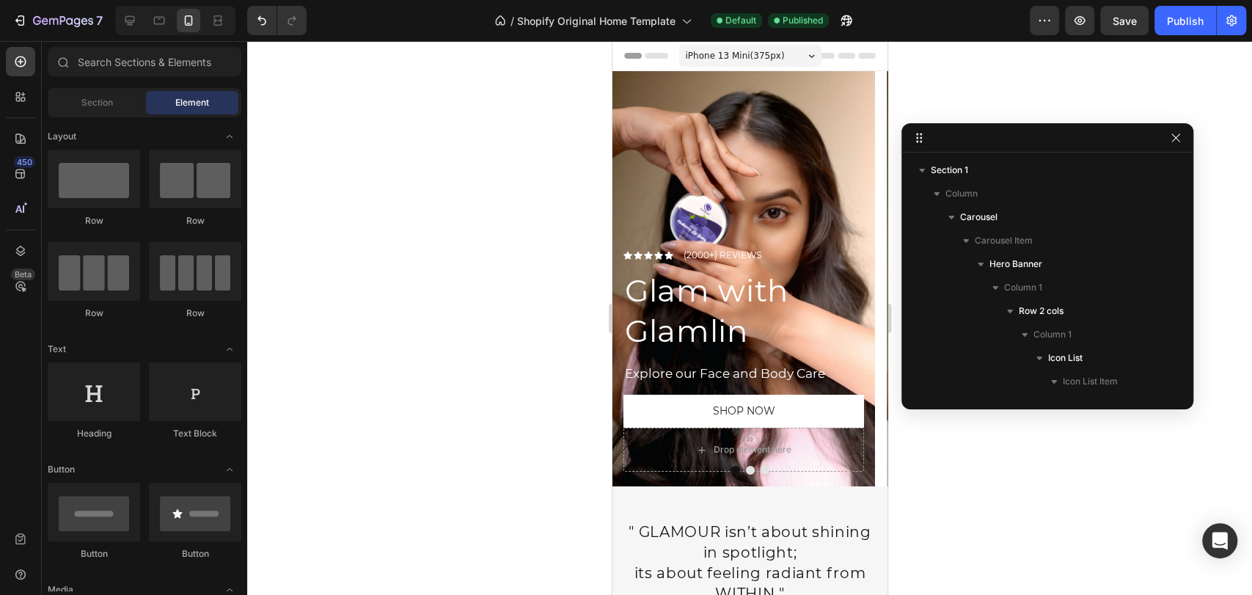
drag, startPoint x: 933, startPoint y: 134, endPoint x: 950, endPoint y: 133, distance: 16.9
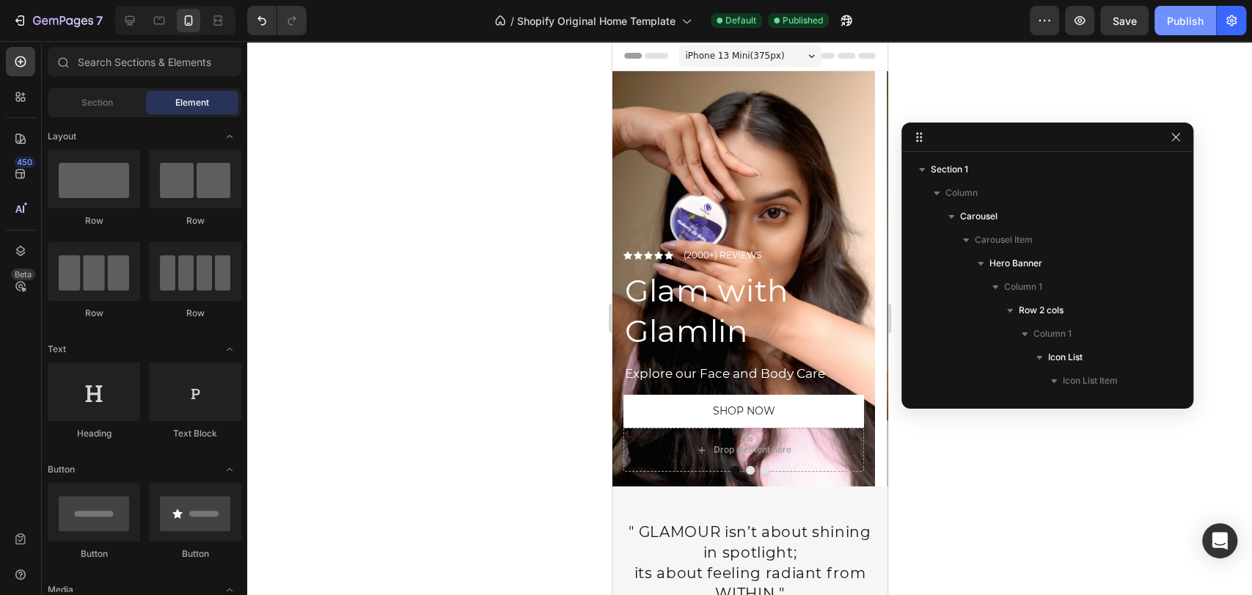
click at [1172, 29] on button "Publish" at bounding box center [1185, 20] width 62 height 29
